Goal: Information Seeking & Learning: Learn about a topic

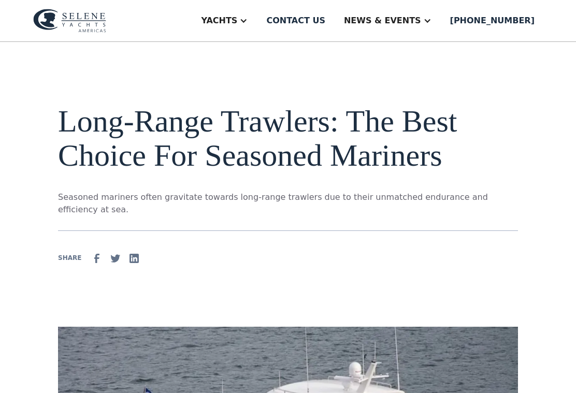
click at [247, 24] on div at bounding box center [243, 21] width 8 height 8
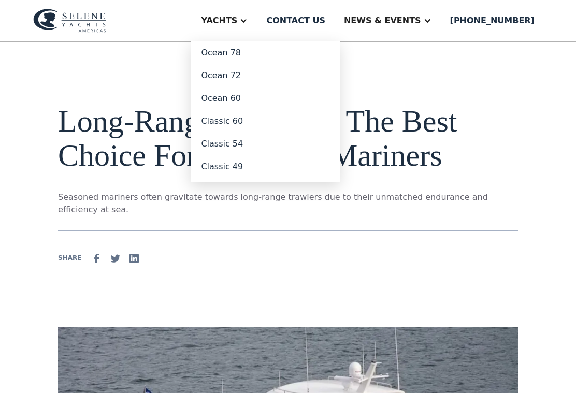
click at [256, 166] on link "Classic 49" at bounding box center [264, 166] width 149 height 23
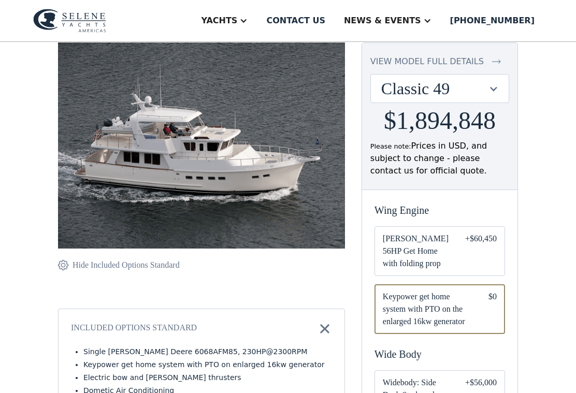
scroll to position [117, 0]
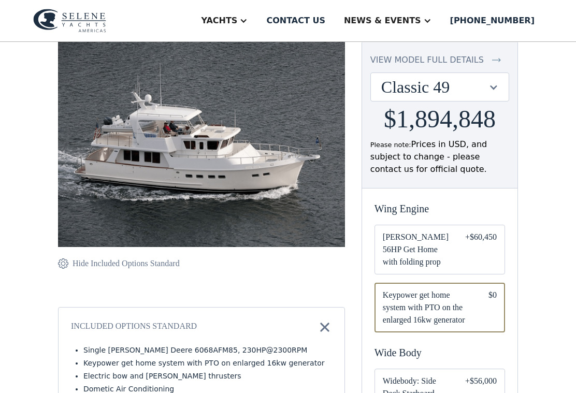
click at [451, 237] on div "Email Form" at bounding box center [439, 250] width 130 height 50
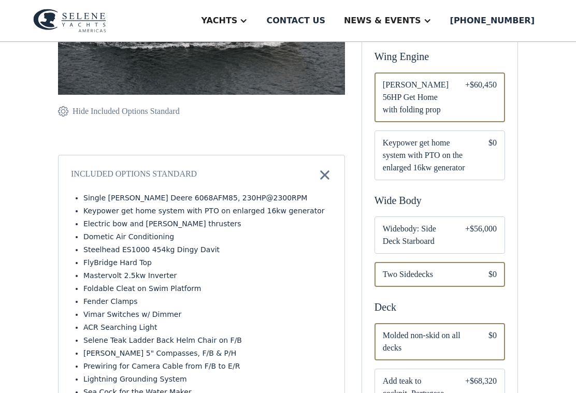
scroll to position [269, 0]
click at [438, 139] on span "Keypower get home system with PTO on the enlarged 16kw generator" at bounding box center [426, 156] width 89 height 37
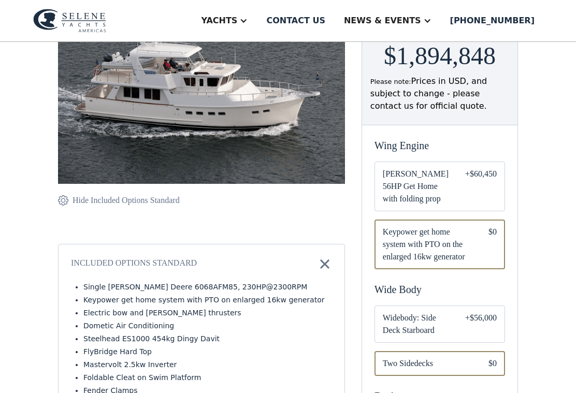
scroll to position [181, 0]
click at [444, 312] on span "Widebody: Side Deck Starboard" at bounding box center [415, 324] width 66 height 25
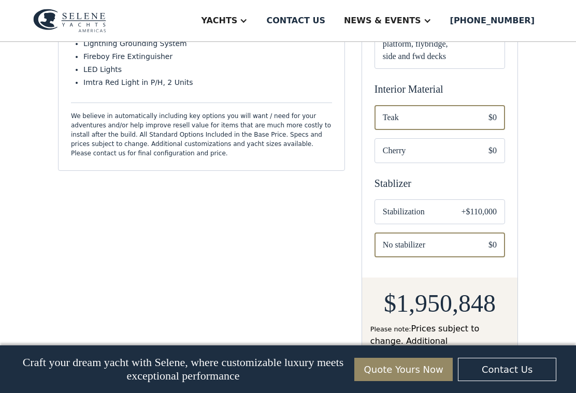
scroll to position [648, 0]
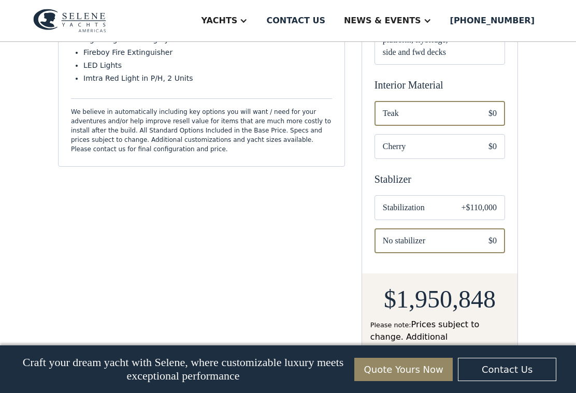
click at [457, 140] on span "Cherry" at bounding box center [426, 146] width 89 height 12
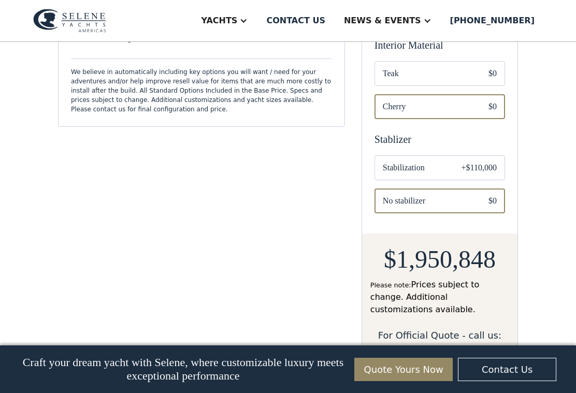
scroll to position [692, 0]
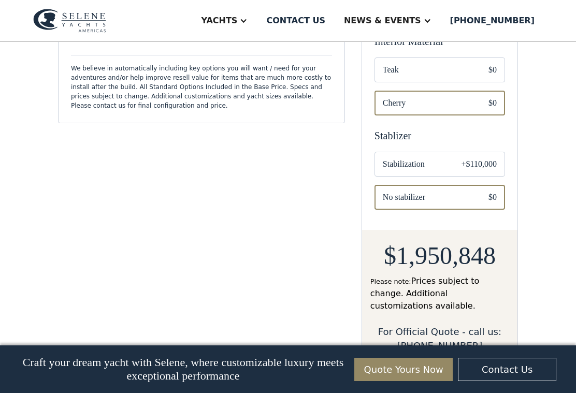
click at [468, 158] on div "+$110,000" at bounding box center [478, 164] width 35 height 12
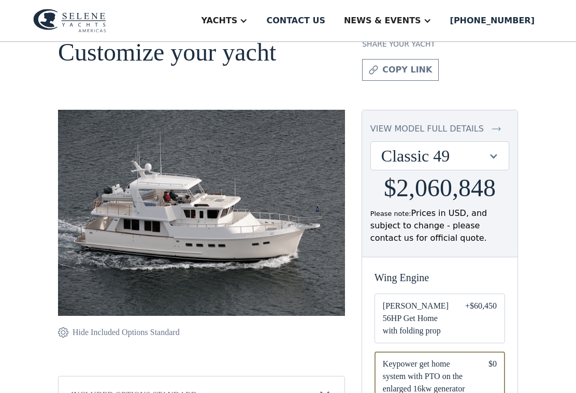
scroll to position [49, 0]
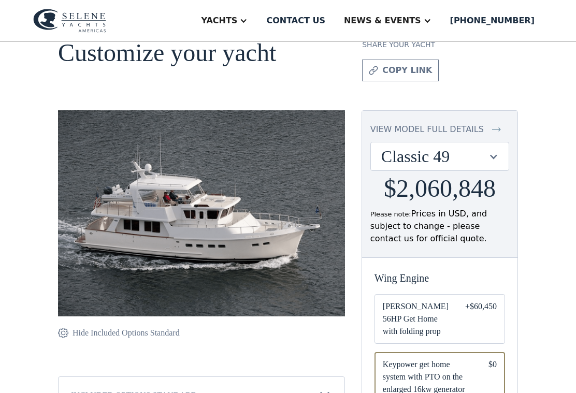
click at [121, 327] on div "Hide Included Options Standard" at bounding box center [125, 333] width 107 height 12
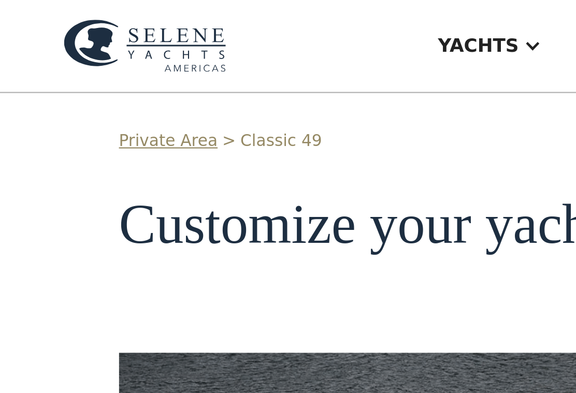
scroll to position [0, 0]
